Goal: Use online tool/utility: Utilize a website feature to perform a specific function

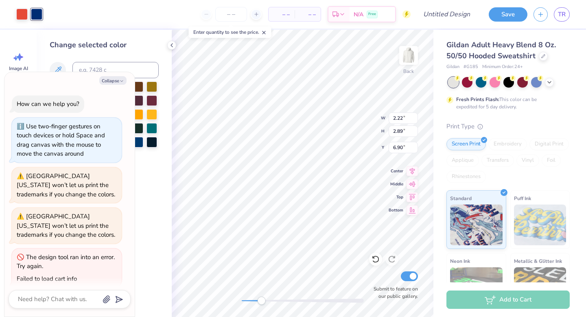
scroll to position [48, 0]
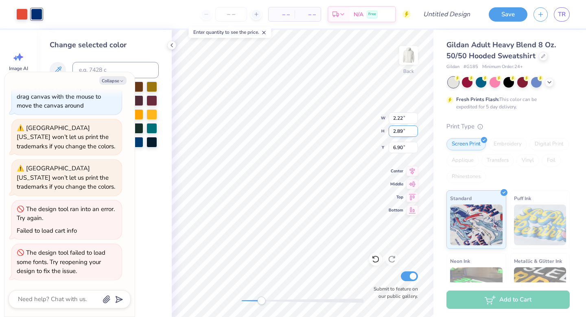
type textarea "x"
type input "1.54"
type input "2.00"
type input "4.52"
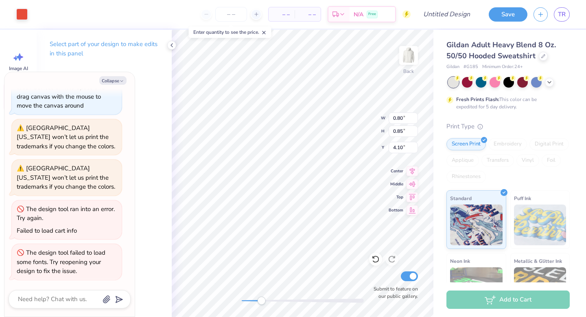
type textarea "x"
type input "1.54"
type input "2.00"
type input "5.58"
type textarea "x"
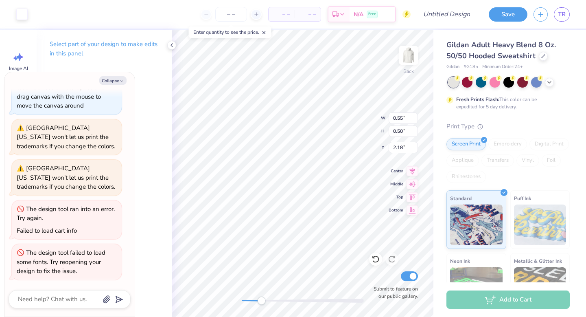
type input "1.40"
type input "1.10"
type input "1.59"
type textarea "x"
type input "1.41"
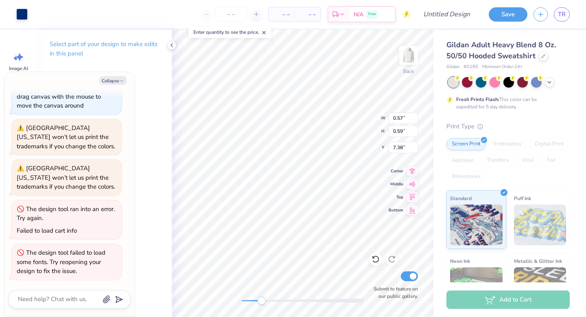
type textarea "x"
type input "9.73"
type input "4.70"
type input "1.86"
type textarea "x"
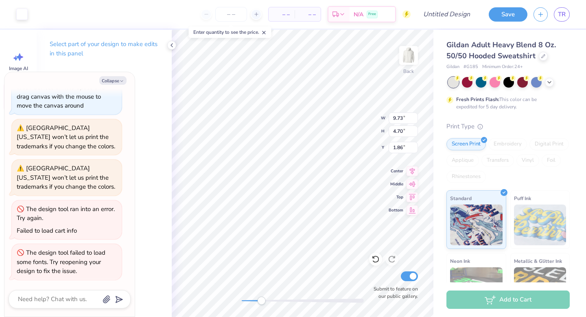
type input "1.29"
type input "1.28"
type input "5.98"
click at [170, 46] on icon at bounding box center [172, 45] width 7 height 7
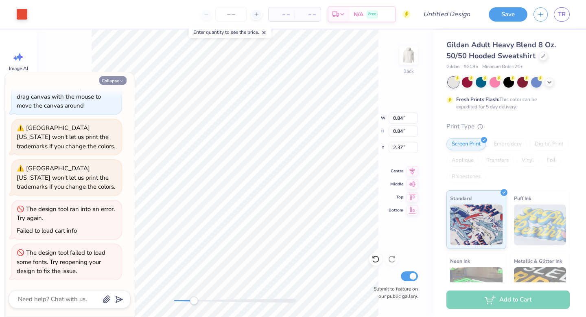
click at [124, 79] on button "Collapse" at bounding box center [112, 80] width 27 height 9
type textarea "x"
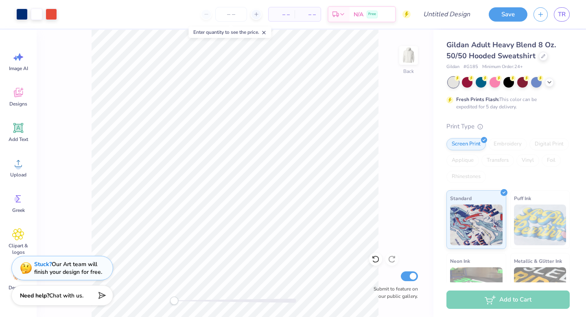
click at [166, 300] on div "Back Submit to feature on our public gallery." at bounding box center [235, 173] width 397 height 287
type input "6.24"
type input "3.46"
type input "11.73"
type input "7.11"
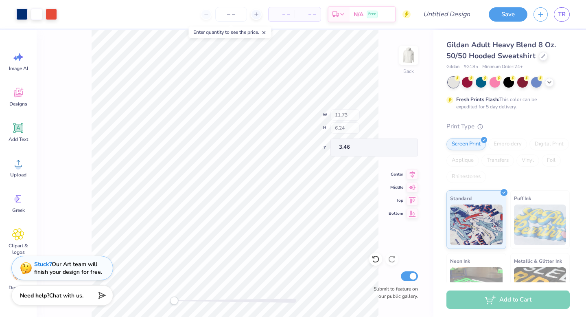
type input "2.59"
click at [230, 18] on input "number" at bounding box center [231, 14] width 32 height 15
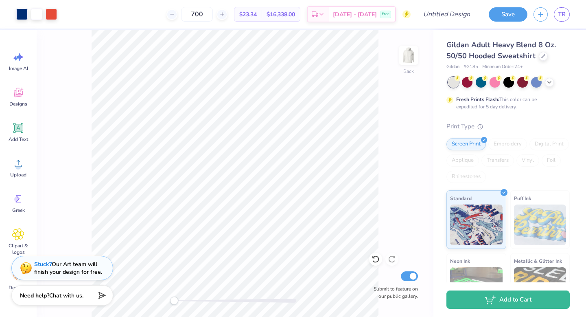
type input "700"
drag, startPoint x: 175, startPoint y: 298, endPoint x: 195, endPoint y: 299, distance: 19.6
click at [195, 299] on div "Accessibility label" at bounding box center [195, 300] width 8 height 8
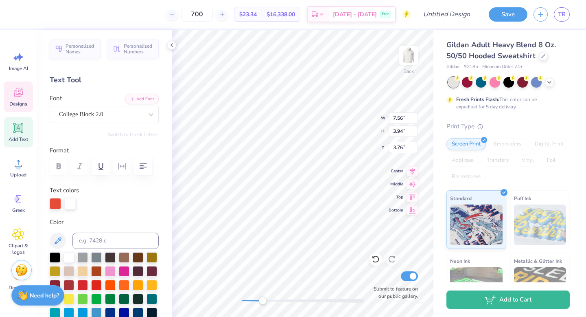
type input "11.08"
type input "5.36"
type input "3.19"
click at [374, 260] on icon at bounding box center [376, 259] width 8 height 8
type input "11.08"
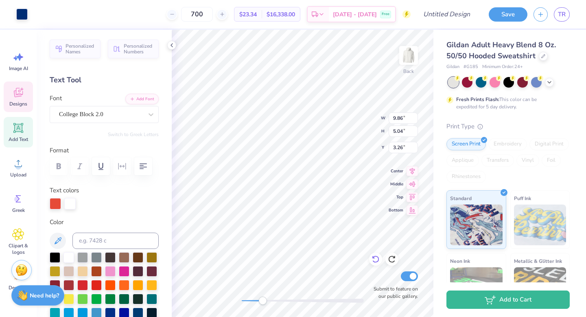
type input "5.36"
type input "3.19"
type input "9.86"
type input "5.04"
type input "3.26"
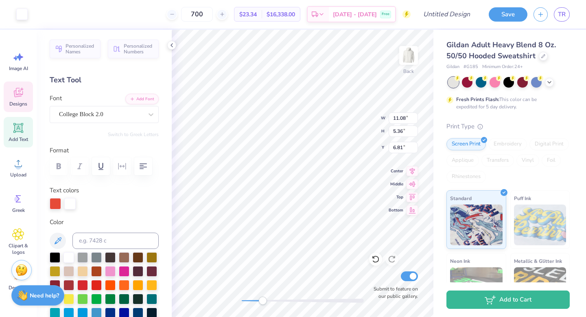
click at [307, 28] on div "Art colors 700 $23.34 Per Item $16,338.00 Total Est. Delivery [DATE] - [DATE] F…" at bounding box center [293, 158] width 586 height 317
type input "11.08"
type input "5.36"
type input "3.16"
click at [22, 18] on div at bounding box center [21, 13] width 11 height 11
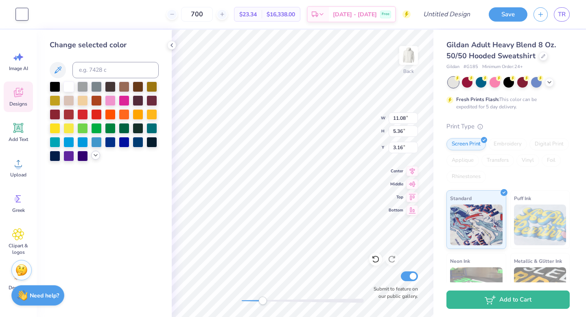
click at [94, 157] on icon at bounding box center [95, 155] width 7 height 7
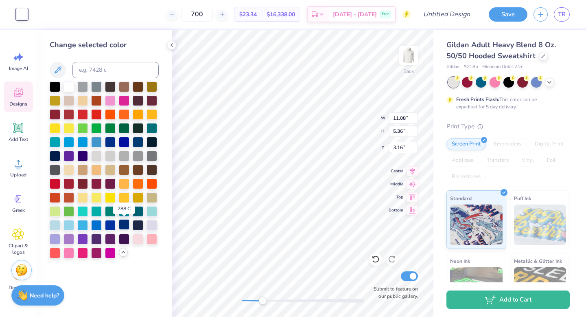
click at [127, 224] on div at bounding box center [124, 224] width 11 height 11
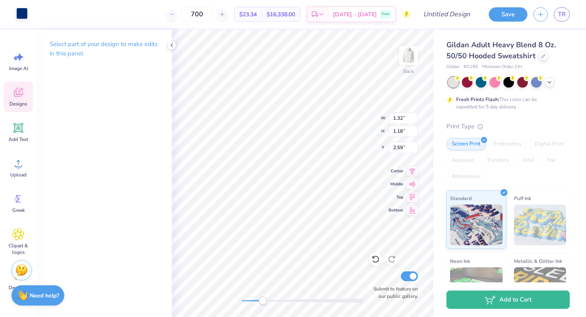
click at [21, 15] on div at bounding box center [21, 13] width 11 height 11
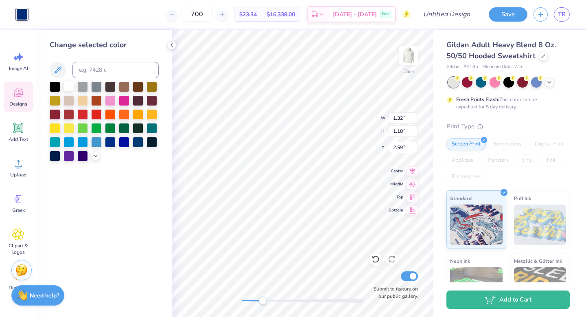
click at [69, 84] on div at bounding box center [69, 86] width 11 height 11
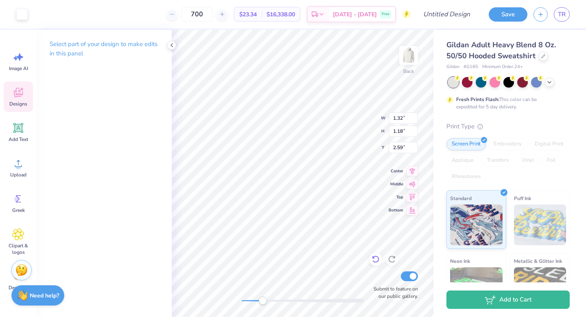
click at [375, 259] on icon at bounding box center [376, 259] width 8 height 8
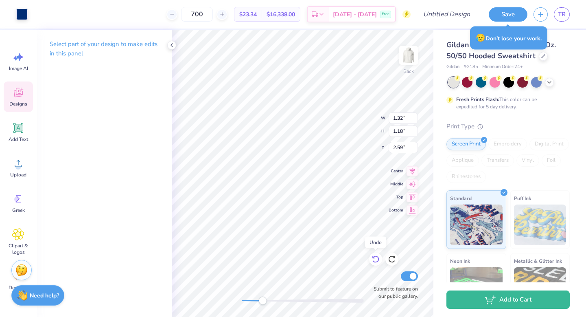
click at [376, 263] on icon at bounding box center [376, 259] width 8 height 8
click at [375, 261] on icon at bounding box center [376, 259] width 8 height 8
click at [375, 258] on icon at bounding box center [374, 257] width 2 height 2
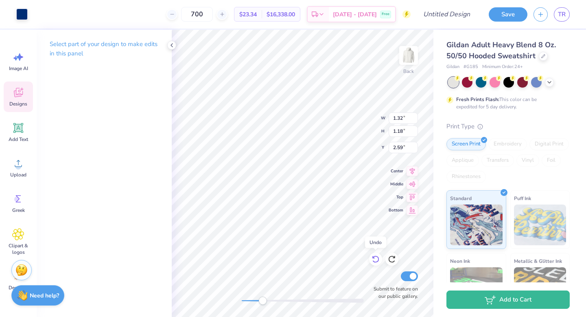
click at [375, 258] on icon at bounding box center [374, 257] width 2 height 2
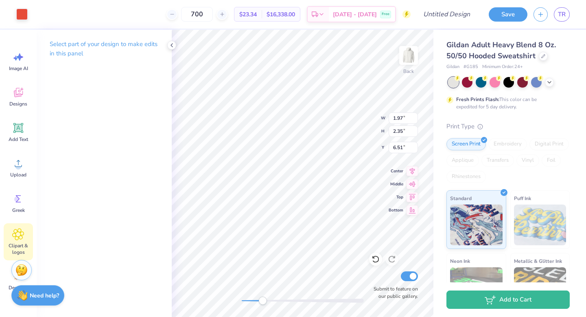
click at [21, 239] on icon at bounding box center [18, 234] width 12 height 12
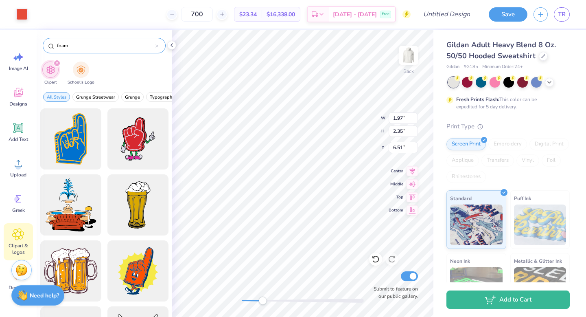
click at [156, 46] on icon at bounding box center [156, 45] width 3 height 3
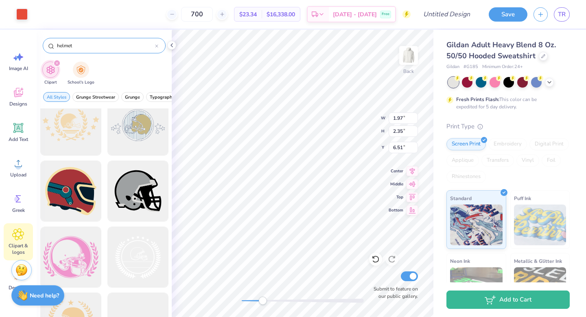
scroll to position [181, 0]
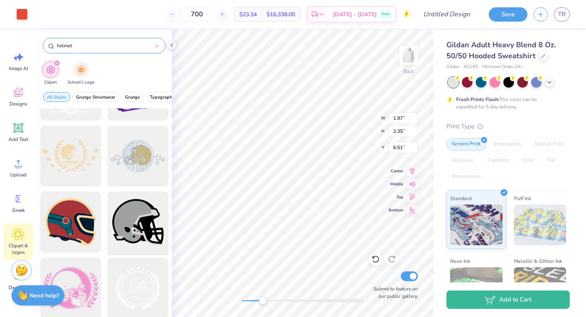
type input "helmet"
click at [144, 208] on div at bounding box center [137, 221] width 67 height 67
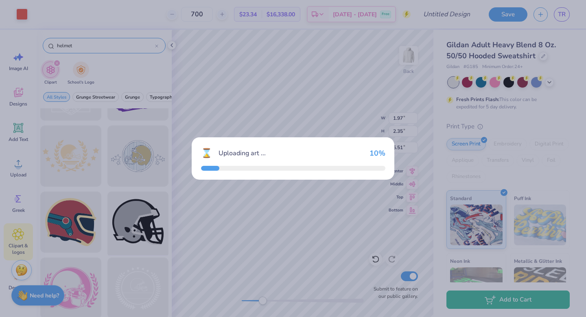
type input "12.24"
type input "10.96"
type input "3.00"
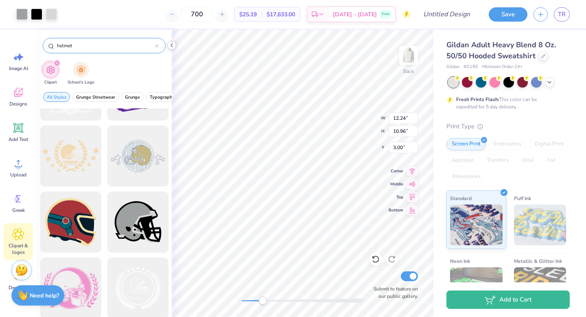
click at [170, 44] on icon at bounding box center [172, 45] width 7 height 7
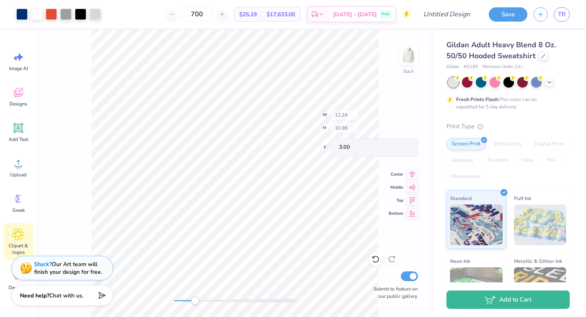
type input "2.90"
type input "2.60"
type input "11.36"
type input "1.97"
type input "2.35"
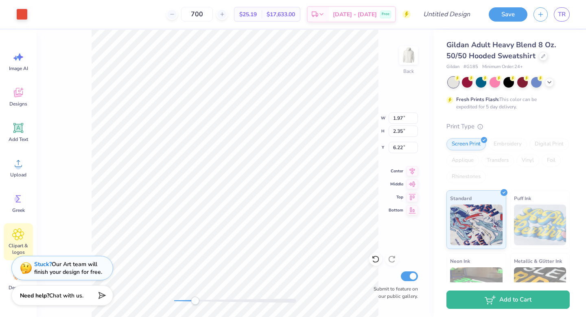
type input "6.22"
click at [23, 13] on div at bounding box center [21, 13] width 11 height 11
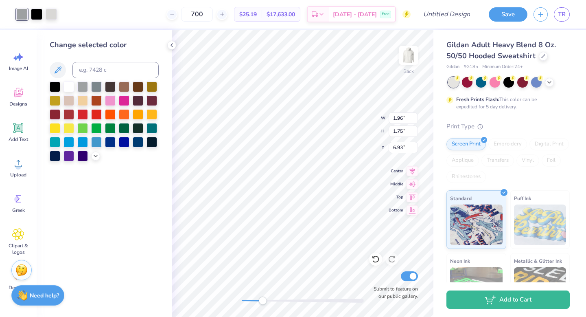
type input "7.56"
type input "3.94"
type input "3.76"
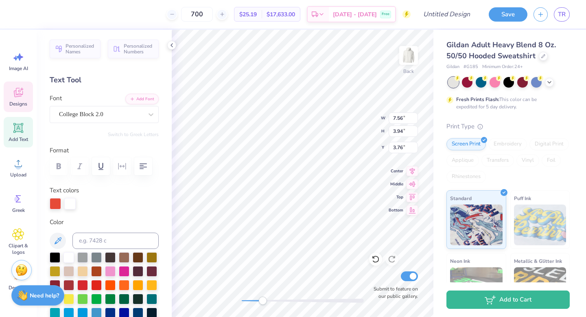
type input "0.96"
type input "0.95"
type input "1.96"
type input "1.75"
type input "6.67"
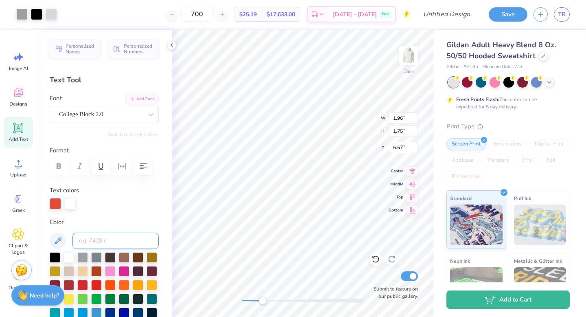
click at [100, 240] on input at bounding box center [115, 240] width 86 height 16
click at [22, 14] on div at bounding box center [21, 13] width 11 height 11
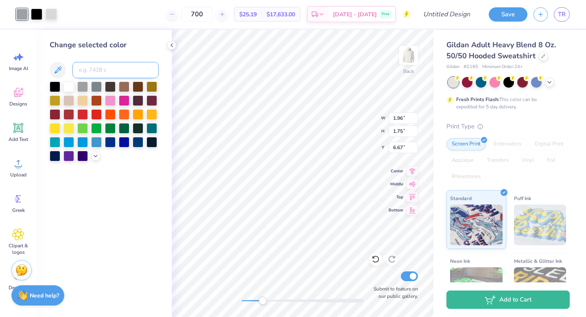
click at [92, 67] on input at bounding box center [115, 70] width 86 height 16
type input "7417"
click at [57, 74] on icon at bounding box center [58, 70] width 10 height 10
click at [53, 13] on div at bounding box center [51, 13] width 11 height 11
click at [72, 85] on div at bounding box center [69, 86] width 11 height 11
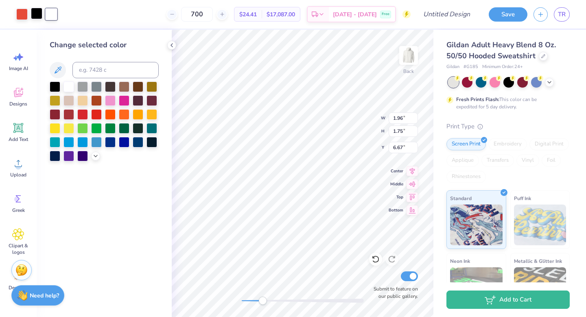
click at [38, 18] on div at bounding box center [36, 13] width 11 height 11
click at [56, 62] on button at bounding box center [58, 70] width 16 height 16
click at [173, 44] on icon at bounding box center [172, 45] width 7 height 7
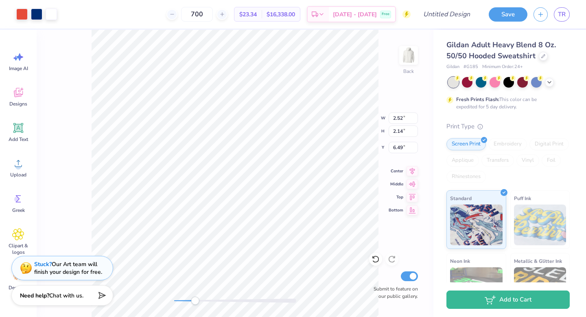
type input "2.52"
type input "2.14"
type input "6.49"
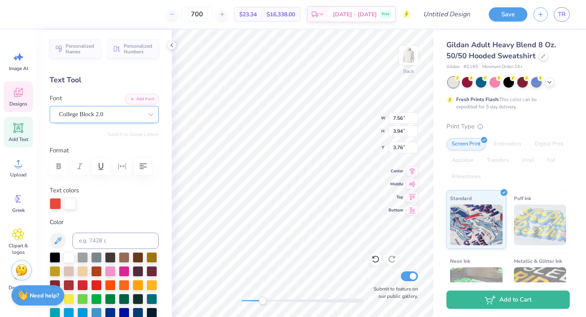
click at [95, 115] on div "College Block 2.0" at bounding box center [100, 114] width 85 height 13
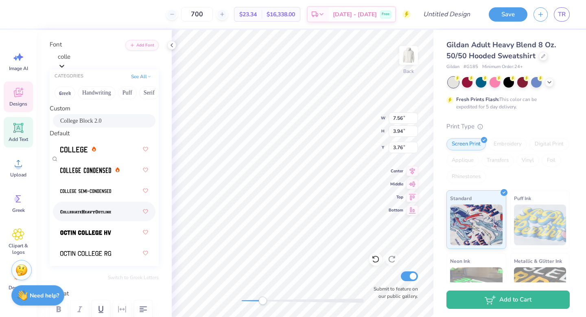
scroll to position [54, 0]
click at [72, 153] on span at bounding box center [73, 148] width 27 height 9
type input "colle"
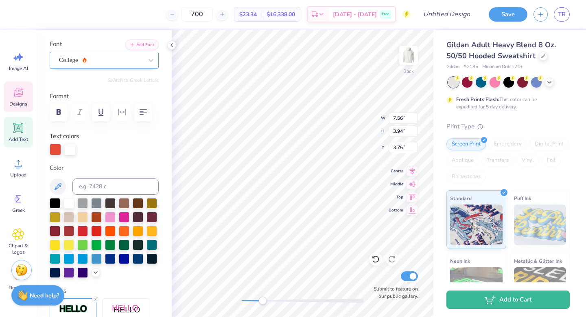
click at [103, 57] on div "College" at bounding box center [100, 60] width 85 height 13
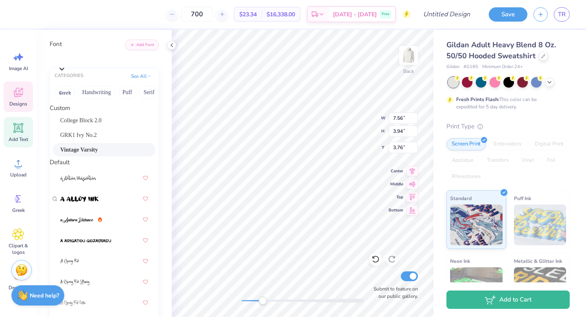
click at [87, 154] on span "Vintage Varsity" at bounding box center [78, 149] width 37 height 9
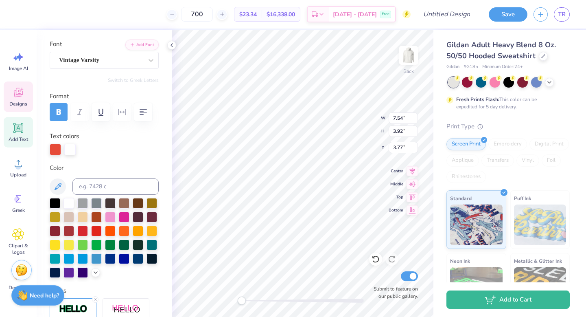
click at [223, 300] on div "Back W 7.54 7.54 " H 3.92 3.92 " Y 3.77 3.77 " Center Middle Top Bottom Submit …" at bounding box center [303, 173] width 262 height 287
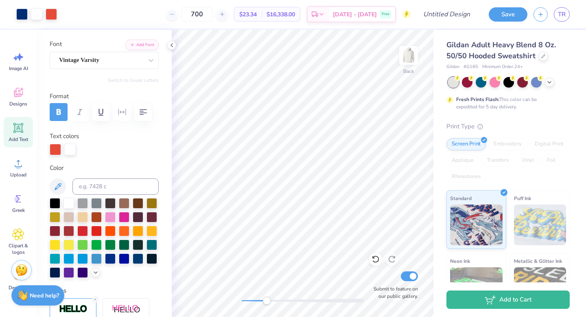
drag, startPoint x: 241, startPoint y: 300, endPoint x: 267, endPoint y: 301, distance: 25.3
click at [267, 301] on div "Accessibility label" at bounding box center [267, 300] width 8 height 8
click at [84, 54] on div "Vintage Varsity" at bounding box center [100, 60] width 85 height 13
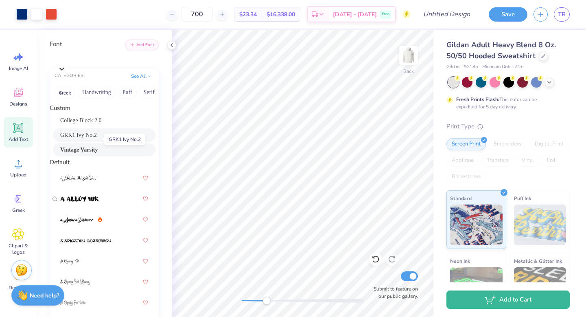
click at [83, 139] on span "GRK1 Ivy No.2" at bounding box center [78, 135] width 37 height 9
click at [91, 56] on div "GRK1 Ivy No.2" at bounding box center [108, 58] width 101 height 13
click at [85, 122] on span "College Block 2.0" at bounding box center [81, 120] width 42 height 9
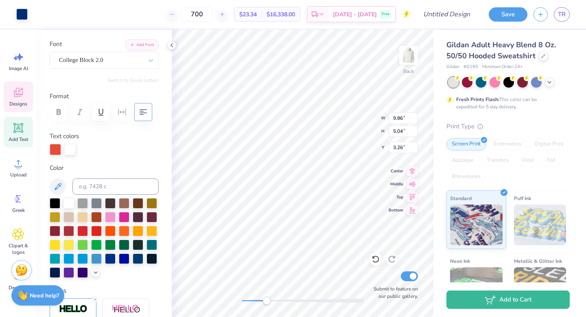
type input "9.86"
type input "5.04"
type input "3.26"
click at [23, 8] on div at bounding box center [21, 13] width 11 height 11
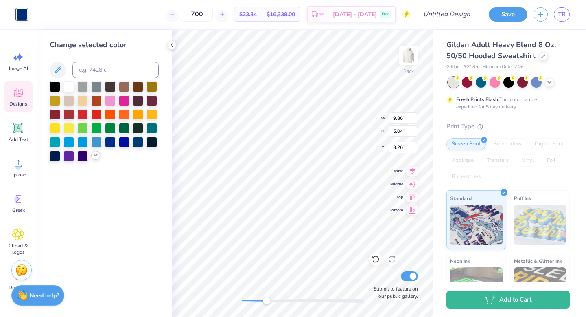
click at [95, 156] on icon at bounding box center [95, 155] width 7 height 7
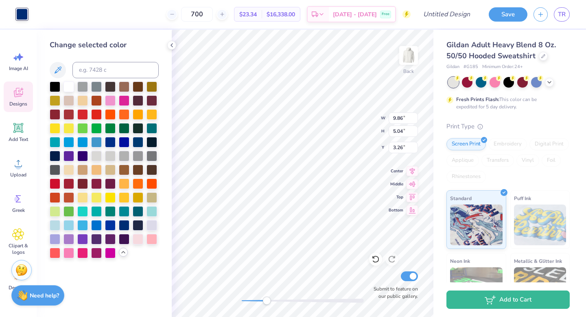
click at [25, 18] on div at bounding box center [21, 14] width 11 height 11
click at [22, 15] on div at bounding box center [21, 14] width 11 height 11
click at [84, 65] on input at bounding box center [115, 70] width 86 height 16
type input "5799"
click at [54, 224] on div at bounding box center [55, 224] width 11 height 11
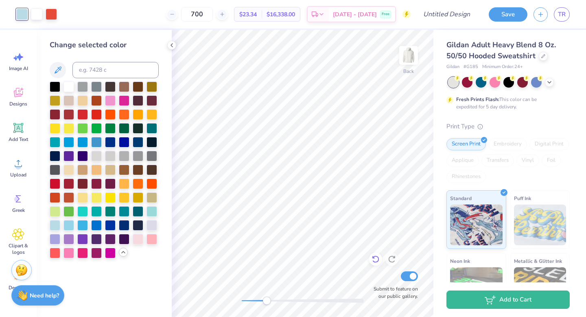
click at [373, 255] on icon at bounding box center [376, 259] width 8 height 8
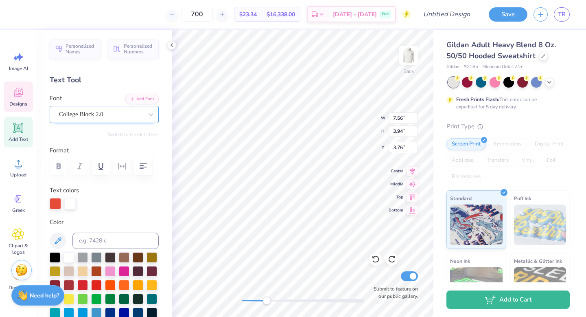
click at [84, 118] on div "College Block 2.0" at bounding box center [100, 114] width 85 height 13
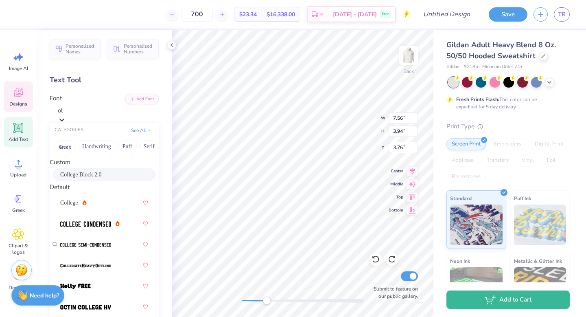
type input "o"
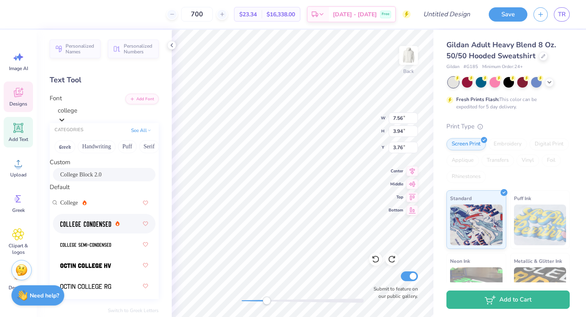
click at [85, 231] on div at bounding box center [104, 223] width 88 height 15
type input "college"
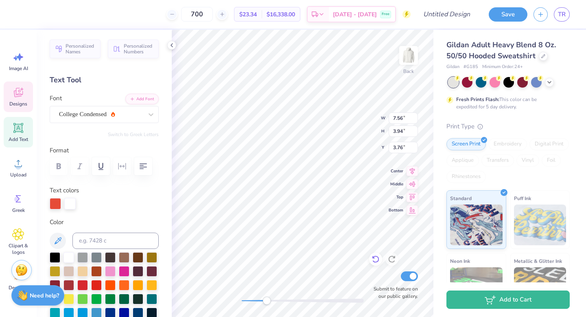
click at [373, 259] on icon at bounding box center [376, 259] width 8 height 8
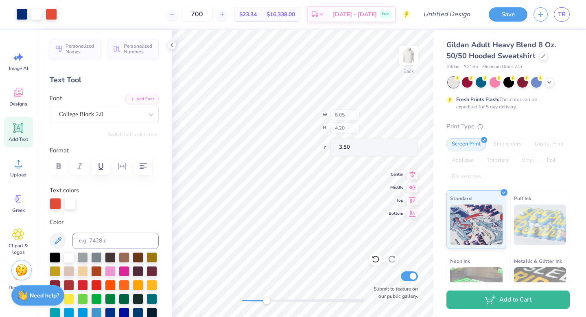
type input "8.05"
type input "4.20"
type input "3.50"
type input "7.64"
type input "3.99"
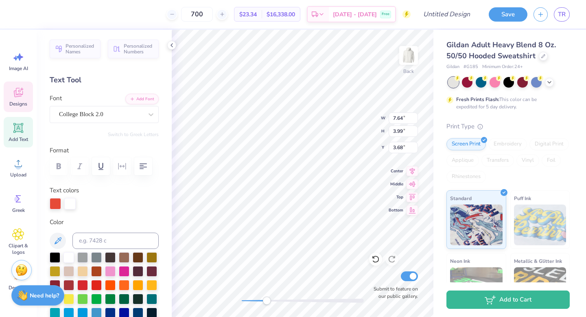
type input "3.68"
type input "11.73"
type input "5.36"
type input "3.19"
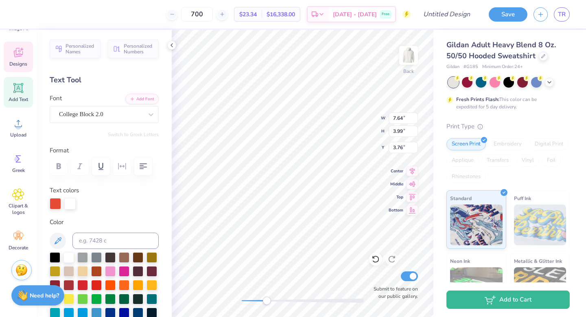
scroll to position [220, 0]
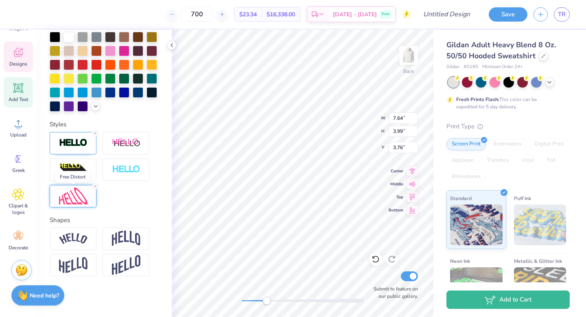
click at [72, 197] on img at bounding box center [73, 196] width 28 height 18
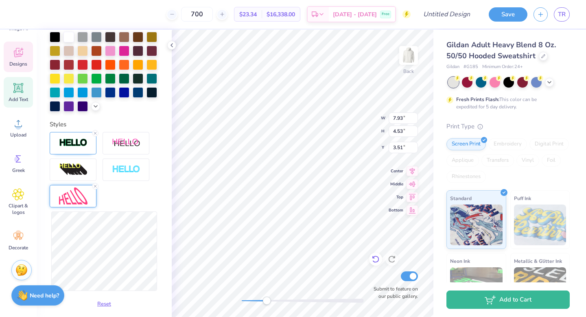
type input "0.55"
type input "0.56"
type input "3.71"
type input "7.93"
type input "4.53"
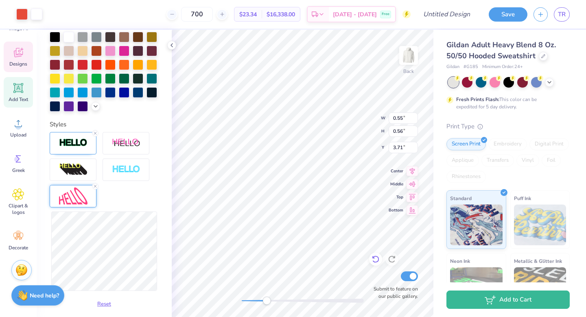
type input "3.51"
type input "8.03"
type input "4.58"
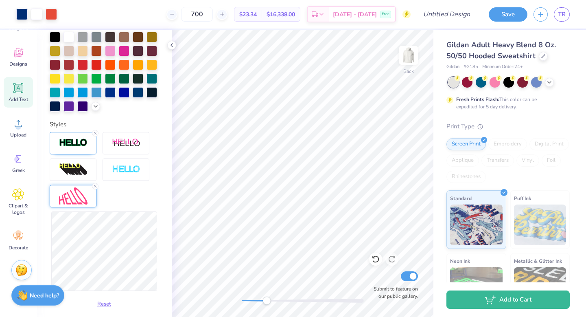
click at [396, 138] on div "Back Submit to feature on our public gallery." at bounding box center [303, 173] width 262 height 287
type input "8.03"
type input "4.47"
type input "3.53"
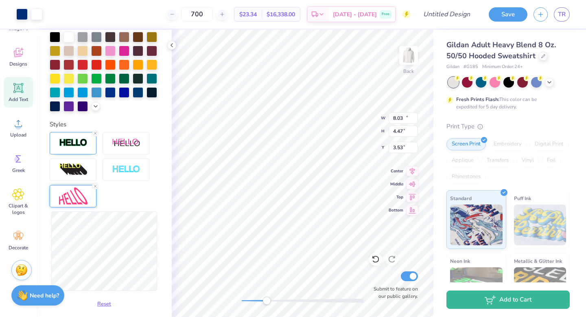
type input "11.73"
type input "5.36"
type input "3.19"
type input "1.94"
type input "2.55"
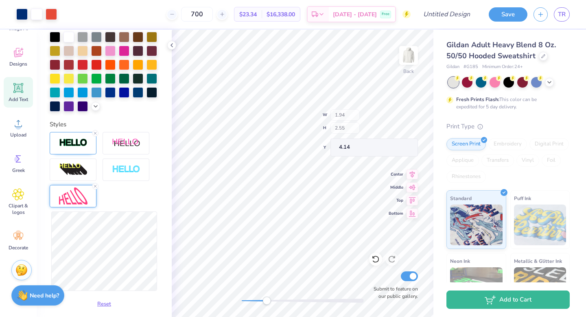
type input "4.14"
click at [377, 261] on icon at bounding box center [376, 259] width 8 height 8
click at [376, 261] on icon at bounding box center [376, 259] width 8 height 8
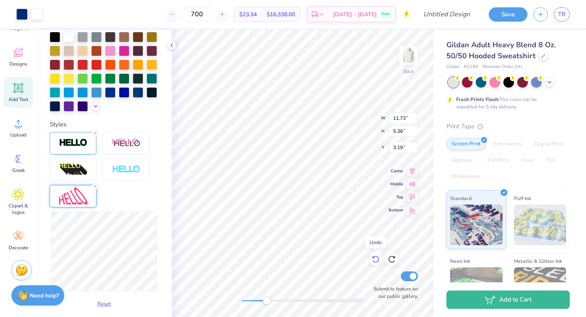
click at [376, 261] on icon at bounding box center [376, 259] width 8 height 8
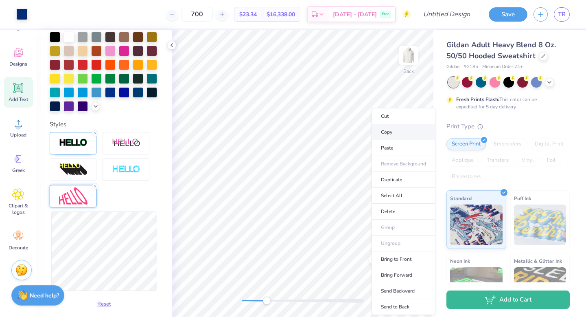
type input "8.03"
type input "4.47"
type input "3.53"
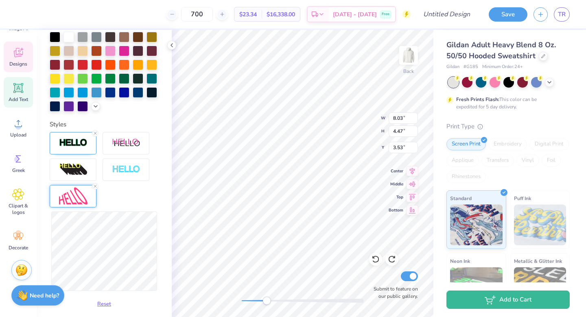
type input "1.67"
type input "2.19"
type input "4.31"
type input "3.26"
type input "1.67"
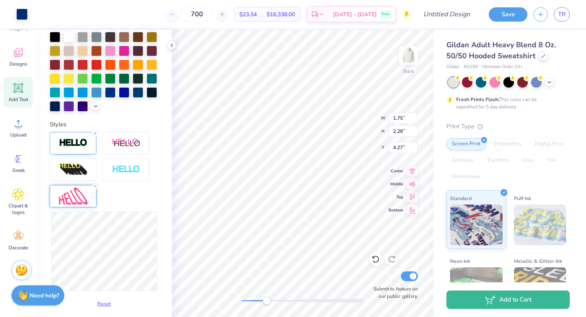
type input "2.19"
type input "4.31"
type input "1.75"
type input "2.28"
type input "4.27"
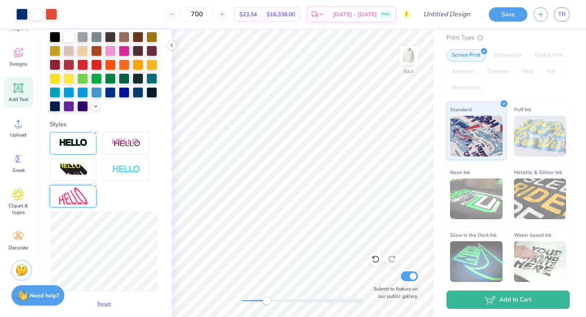
scroll to position [92, 0]
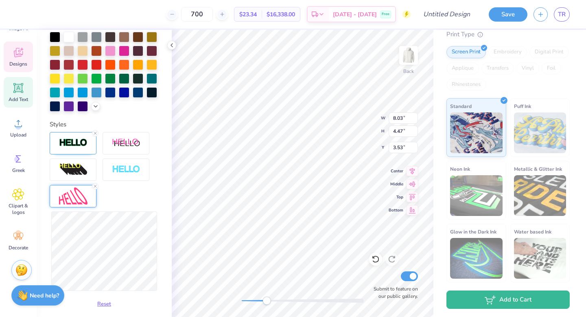
type input "9.86"
type input "5.04"
click at [377, 260] on icon at bounding box center [376, 259] width 8 height 8
type input "3.26"
click at [99, 93] on div at bounding box center [96, 91] width 11 height 11
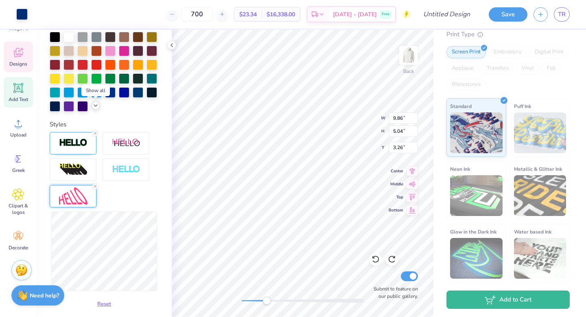
click at [97, 108] on icon at bounding box center [95, 105] width 7 height 7
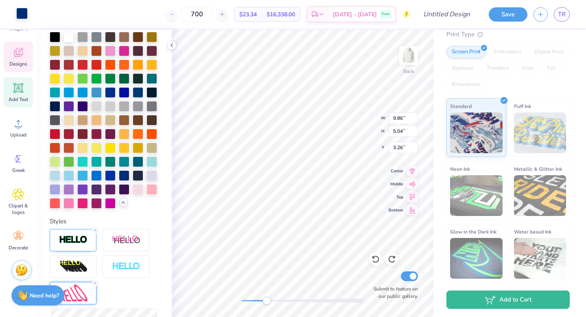
click at [20, 15] on div at bounding box center [21, 13] width 11 height 11
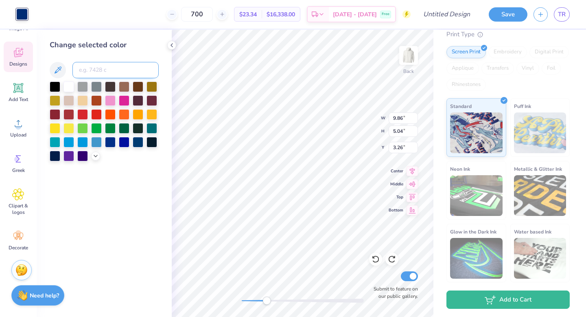
click at [88, 67] on input at bounding box center [115, 70] width 86 height 16
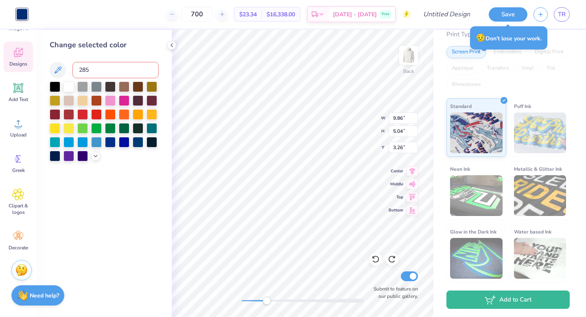
type input "285"
click at [93, 157] on icon at bounding box center [95, 155] width 7 height 7
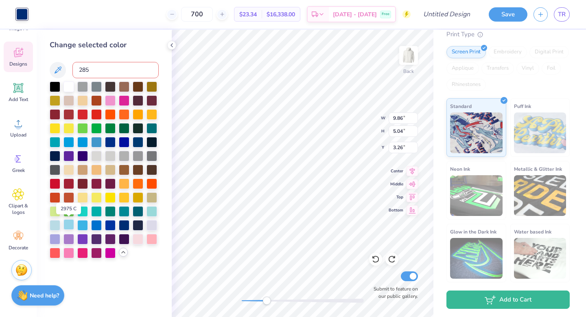
click at [71, 227] on div at bounding box center [69, 224] width 11 height 11
click at [374, 263] on icon at bounding box center [376, 259] width 8 height 8
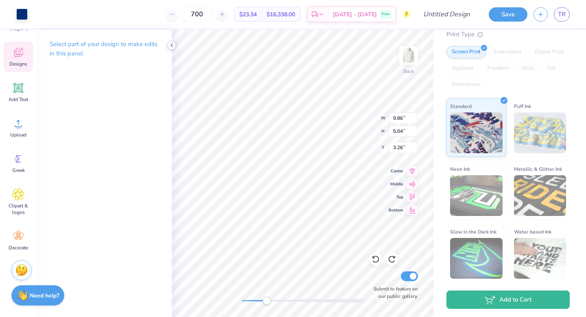
click at [171, 43] on icon at bounding box center [172, 45] width 7 height 7
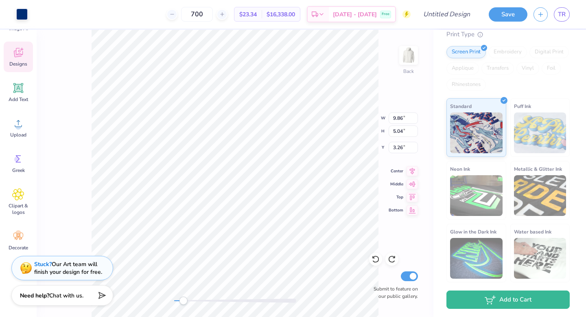
drag, startPoint x: 202, startPoint y: 300, endPoint x: 183, endPoint y: 300, distance: 18.7
click at [183, 300] on div "Accessibility label" at bounding box center [183, 300] width 8 height 8
type input "2.60"
type input "3.00"
type input "12.30"
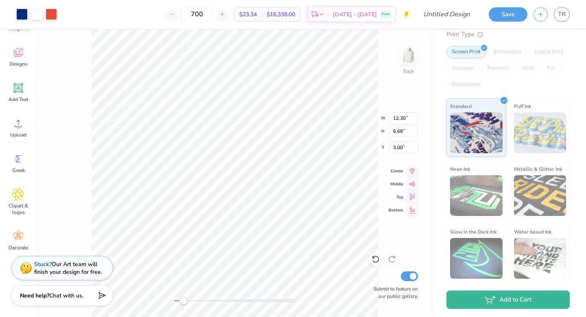
type input "6.68"
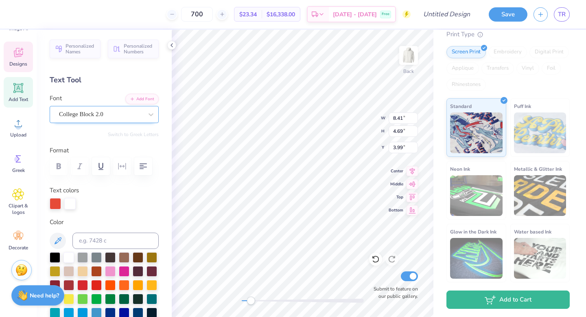
click at [119, 114] on div "College Block 2.0" at bounding box center [100, 114] width 85 height 13
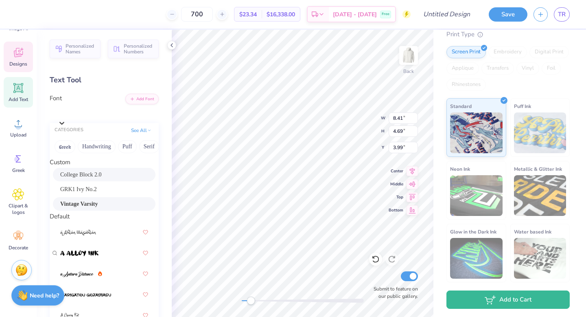
click at [99, 207] on div "Vintage Varsity" at bounding box center [104, 203] width 88 height 9
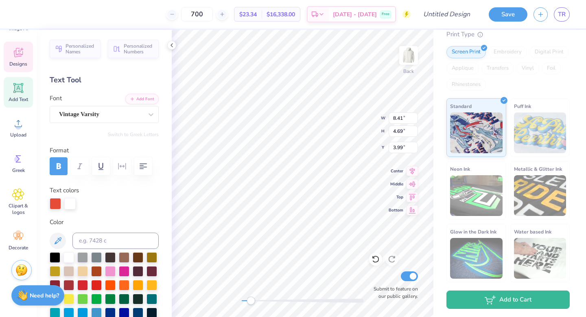
click at [67, 205] on div at bounding box center [69, 203] width 11 height 11
click at [68, 206] on div at bounding box center [69, 203] width 11 height 11
click at [59, 238] on icon at bounding box center [58, 241] width 10 height 10
type input "8.40"
type input "4.65"
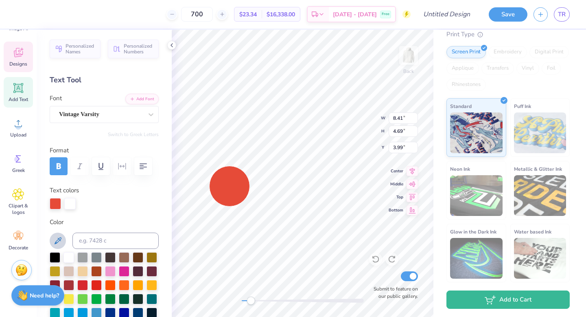
type input "4.01"
click at [70, 204] on div at bounding box center [69, 202] width 11 height 11
click at [57, 241] on icon at bounding box center [58, 241] width 10 height 10
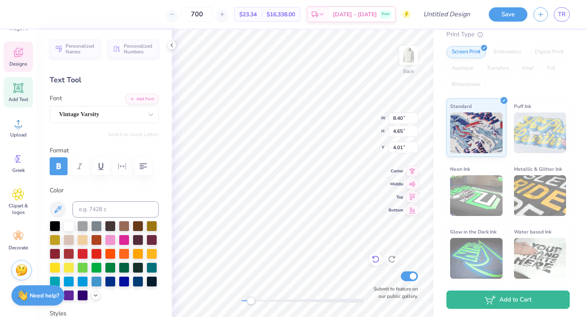
click at [377, 260] on icon at bounding box center [376, 259] width 8 height 8
click at [373, 258] on icon at bounding box center [374, 257] width 2 height 2
type input "8.41"
type input "4.69"
type input "3.99"
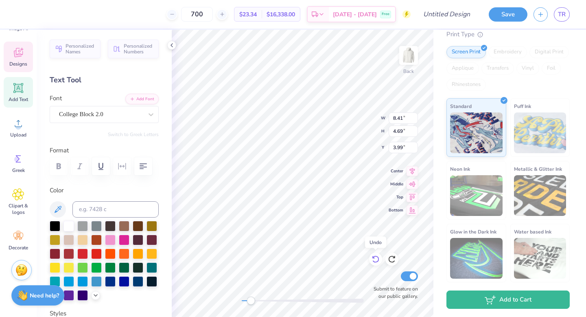
click at [373, 258] on icon at bounding box center [374, 257] width 2 height 2
click at [391, 261] on icon at bounding box center [392, 259] width 8 height 8
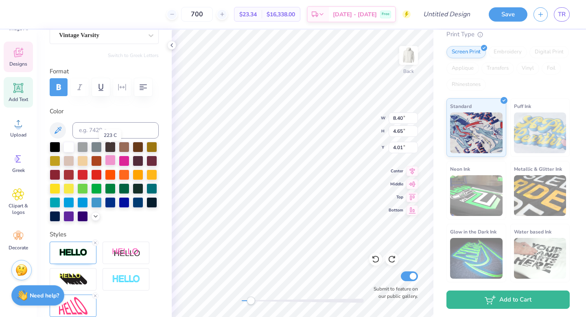
scroll to position [0, 0]
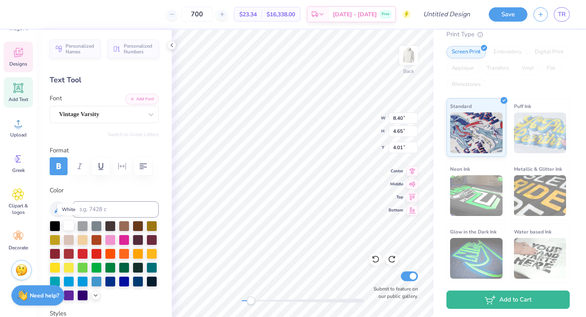
click at [69, 226] on div at bounding box center [69, 225] width 11 height 11
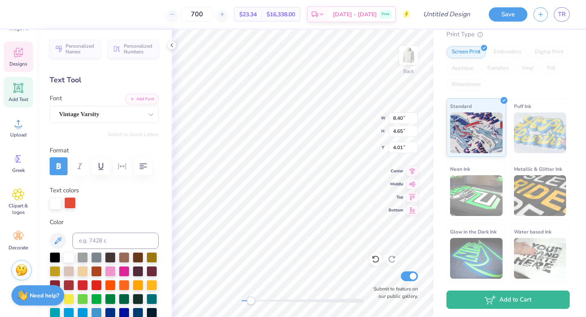
click at [66, 208] on div at bounding box center [69, 202] width 11 height 11
click at [72, 203] on div at bounding box center [69, 203] width 11 height 11
click at [72, 204] on div at bounding box center [69, 202] width 11 height 11
click at [69, 256] on div at bounding box center [69, 256] width 11 height 11
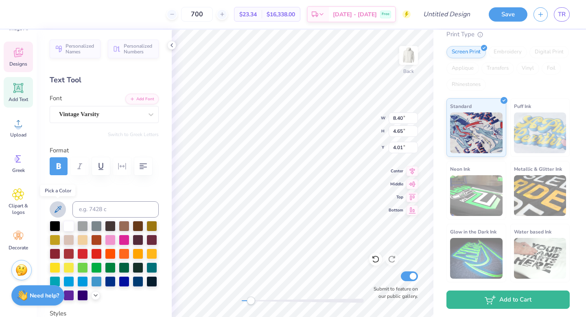
click at [57, 210] on icon at bounding box center [58, 209] width 10 height 10
click at [67, 114] on div "Vintage Varsity" at bounding box center [100, 114] width 85 height 13
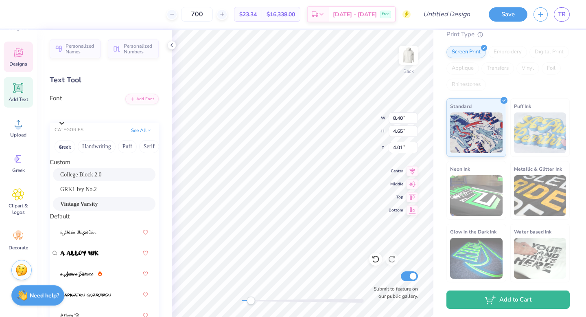
click at [87, 179] on span "College Block 2.0" at bounding box center [81, 174] width 42 height 9
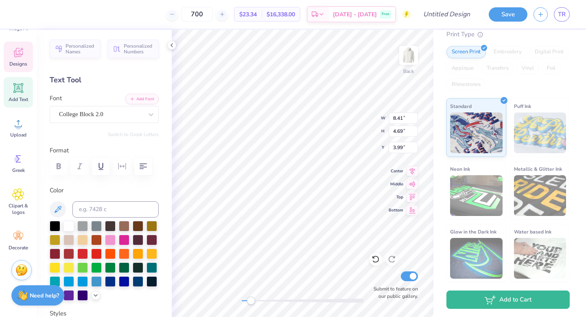
scroll to position [0, 0]
click at [72, 225] on div at bounding box center [69, 225] width 11 height 11
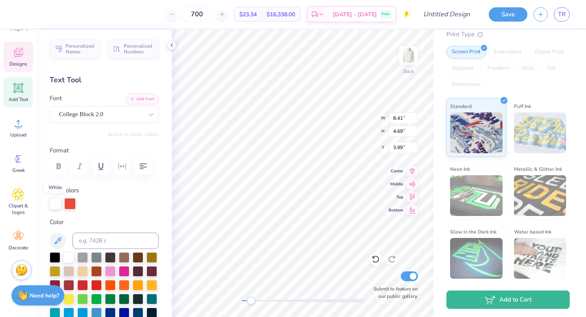
click at [57, 203] on div at bounding box center [55, 203] width 11 height 11
drag, startPoint x: 72, startPoint y: 202, endPoint x: 50, endPoint y: 206, distance: 21.6
click at [50, 206] on div at bounding box center [104, 203] width 109 height 11
drag, startPoint x: 70, startPoint y: 204, endPoint x: 51, endPoint y: 201, distance: 19.0
click at [51, 201] on div at bounding box center [104, 203] width 109 height 11
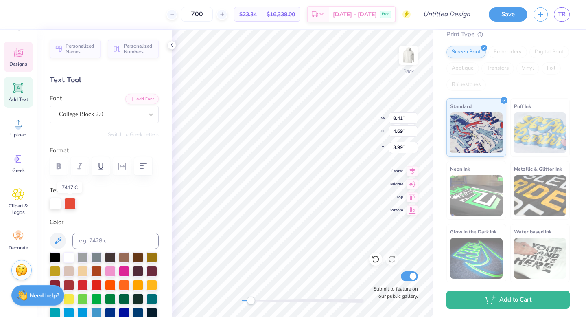
click at [73, 204] on div at bounding box center [69, 203] width 11 height 11
click at [69, 255] on div at bounding box center [69, 256] width 11 height 11
click at [68, 206] on div at bounding box center [69, 203] width 11 height 11
click at [57, 206] on div at bounding box center [55, 203] width 11 height 11
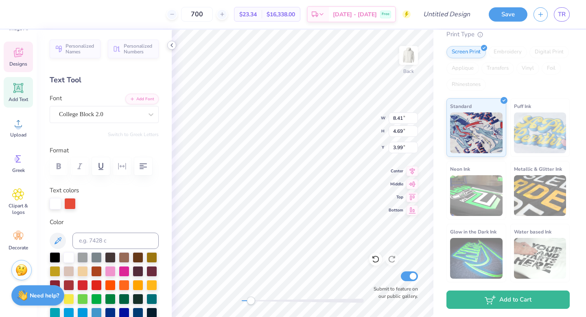
click at [174, 47] on icon at bounding box center [172, 45] width 7 height 7
click at [54, 204] on div at bounding box center [55, 202] width 11 height 11
click at [83, 239] on input at bounding box center [115, 240] width 86 height 16
type input "7417"
click at [61, 239] on icon at bounding box center [58, 241] width 10 height 10
